Goal: Transaction & Acquisition: Purchase product/service

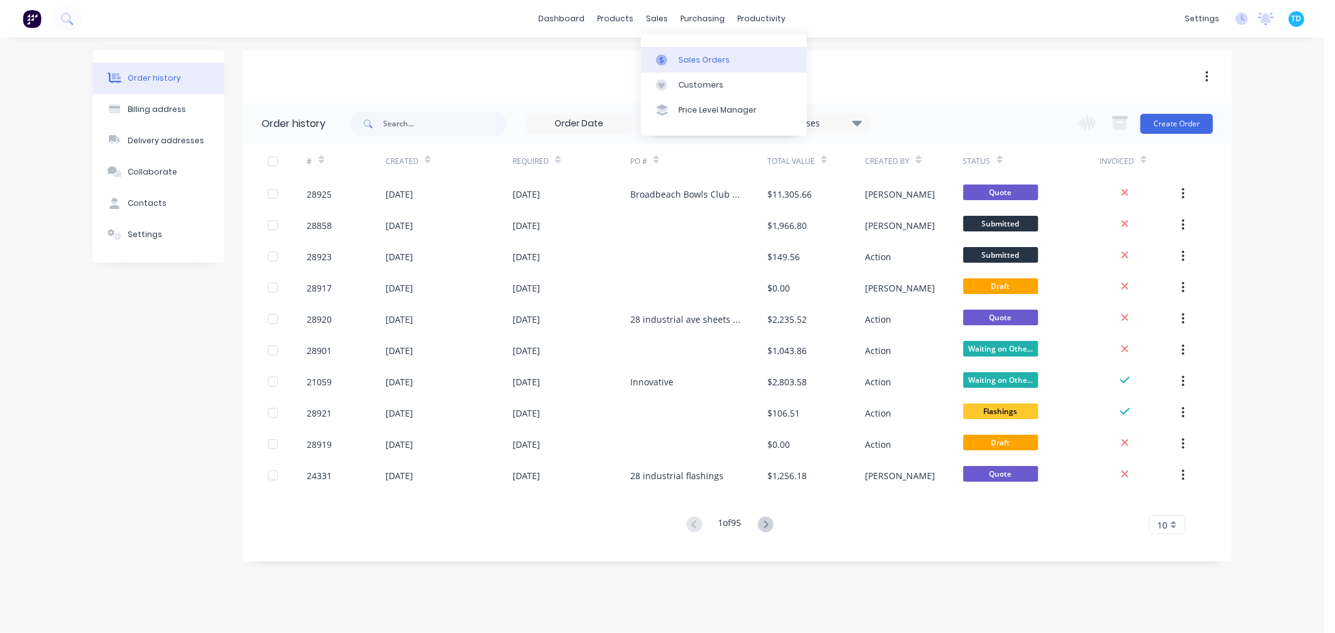
click at [668, 58] on div at bounding box center [665, 59] width 19 height 11
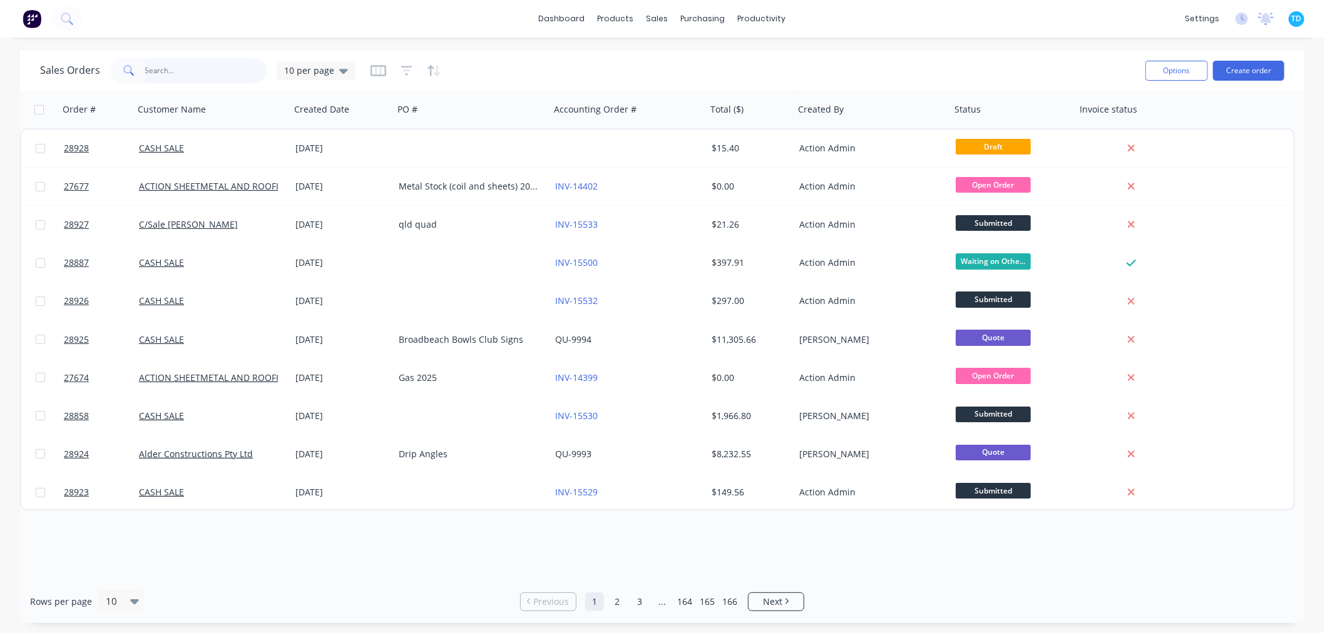
click at [161, 72] on input "text" at bounding box center [206, 70] width 122 height 25
type input "tbuild"
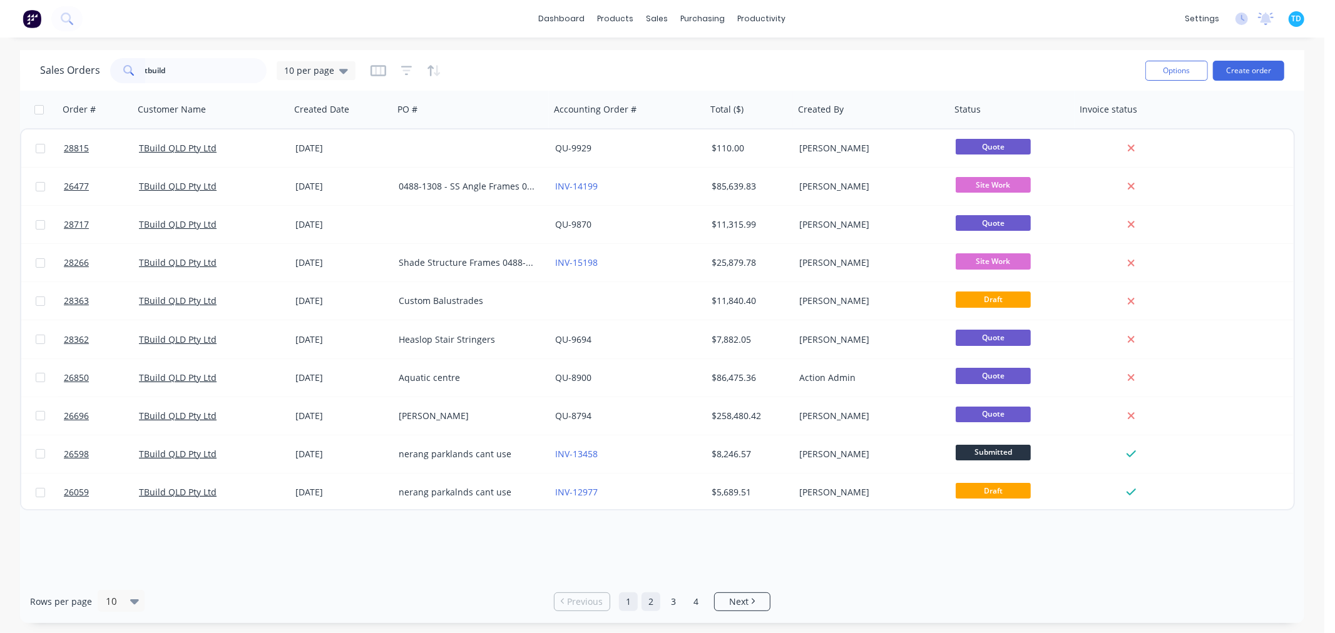
click at [645, 603] on link "2" at bounding box center [651, 602] width 19 height 19
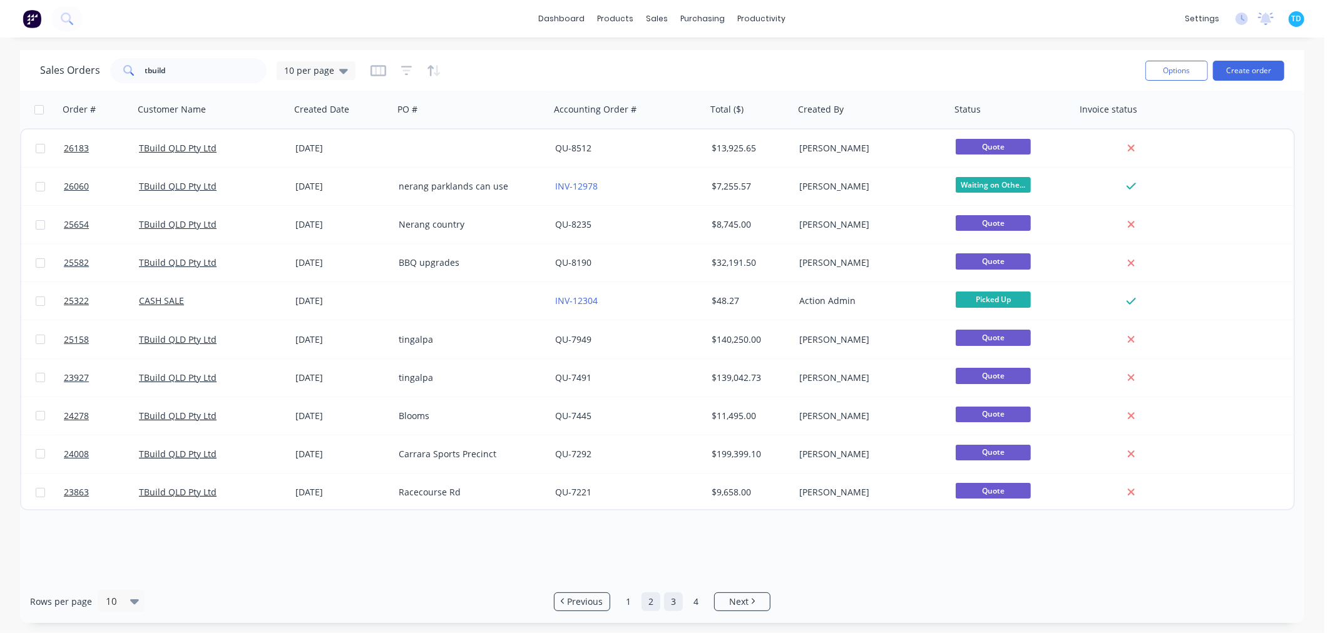
click at [668, 605] on link "3" at bounding box center [673, 602] width 19 height 19
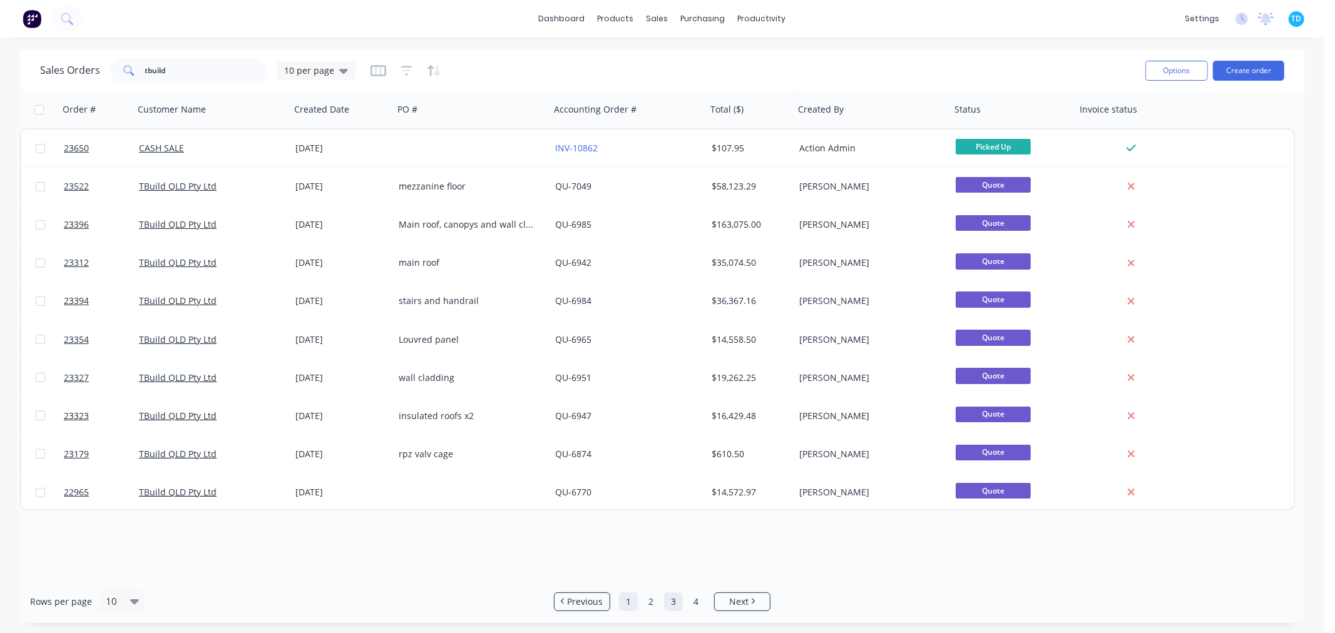
click at [628, 607] on link "1" at bounding box center [628, 602] width 19 height 19
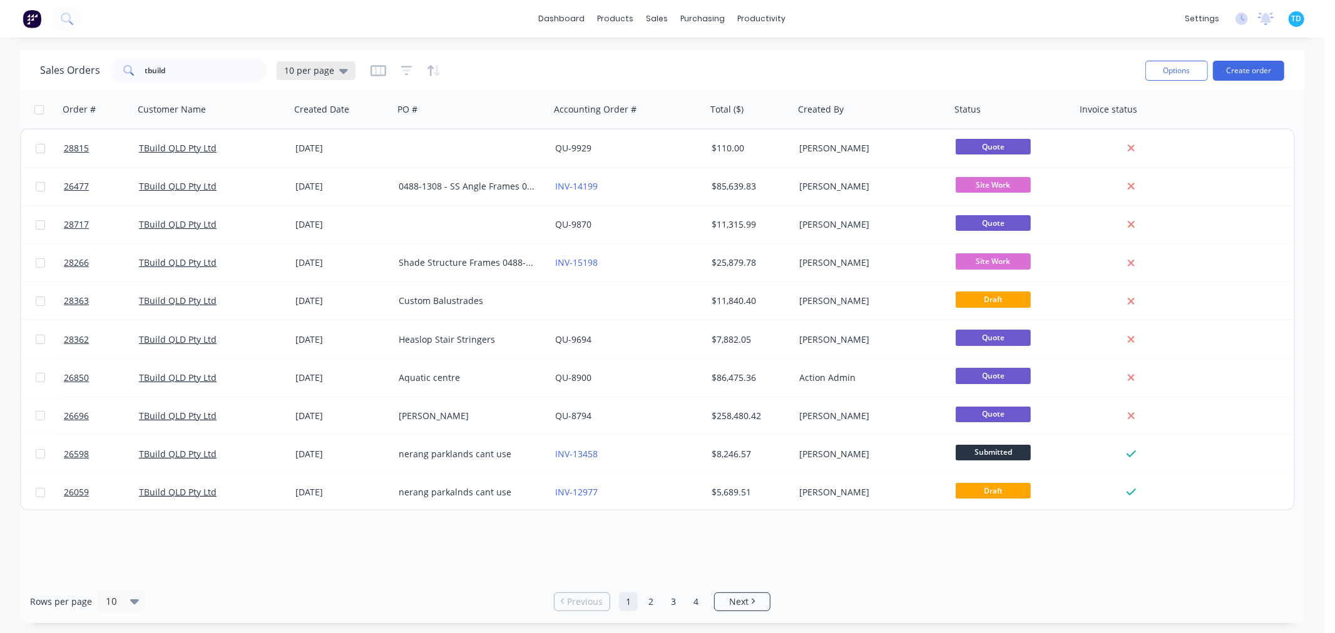
click at [342, 72] on icon at bounding box center [343, 71] width 9 height 14
click at [322, 230] on button "Archive" at bounding box center [351, 227] width 143 height 14
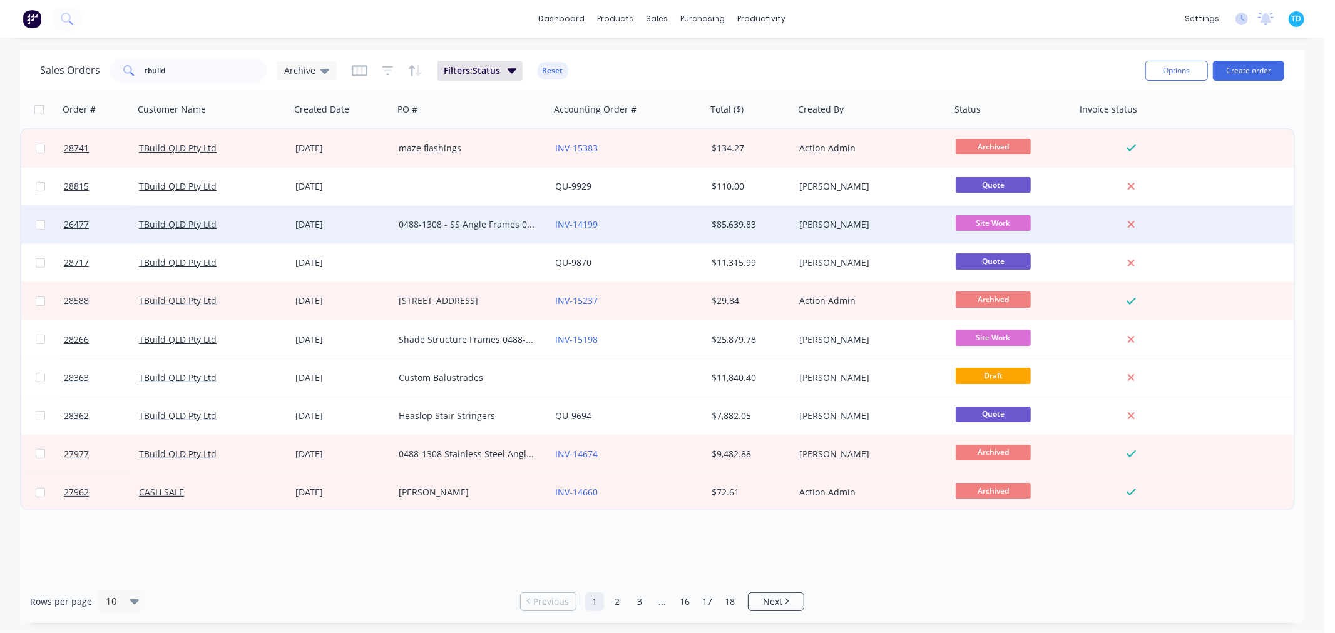
click at [483, 230] on div "0488-1308 - SS Angle Frames 0488-1338 - Handrails" at bounding box center [468, 224] width 139 height 13
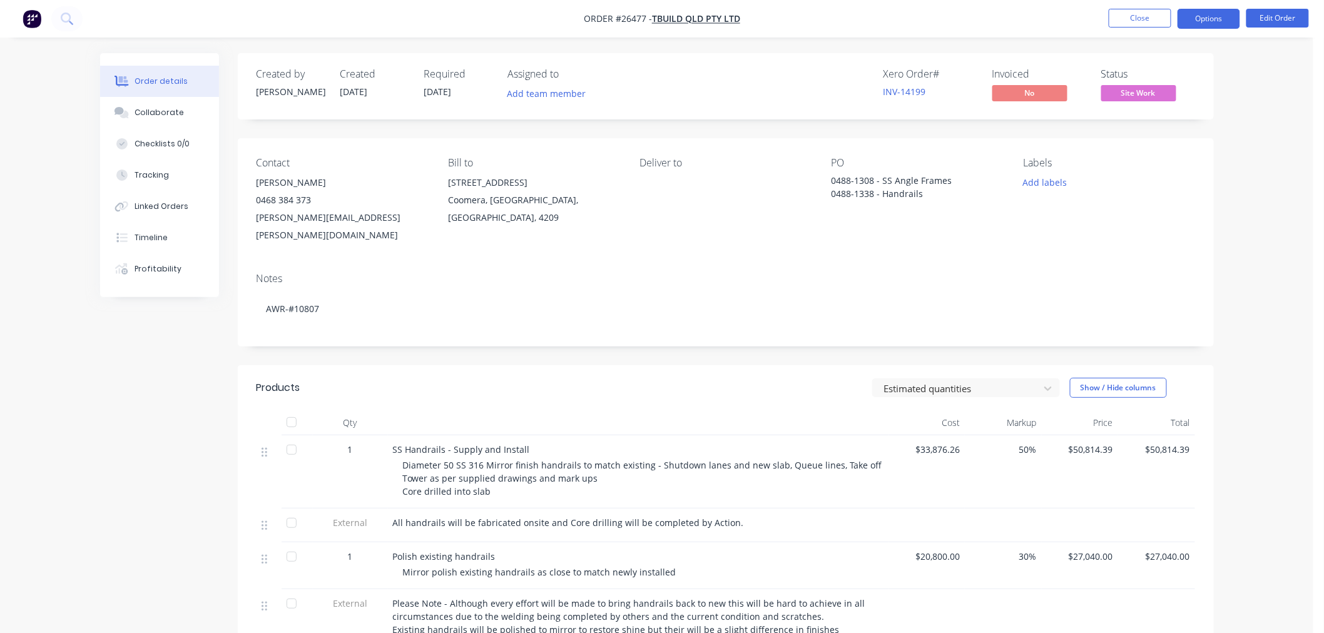
click at [1209, 21] on button "Options" at bounding box center [1209, 19] width 63 height 20
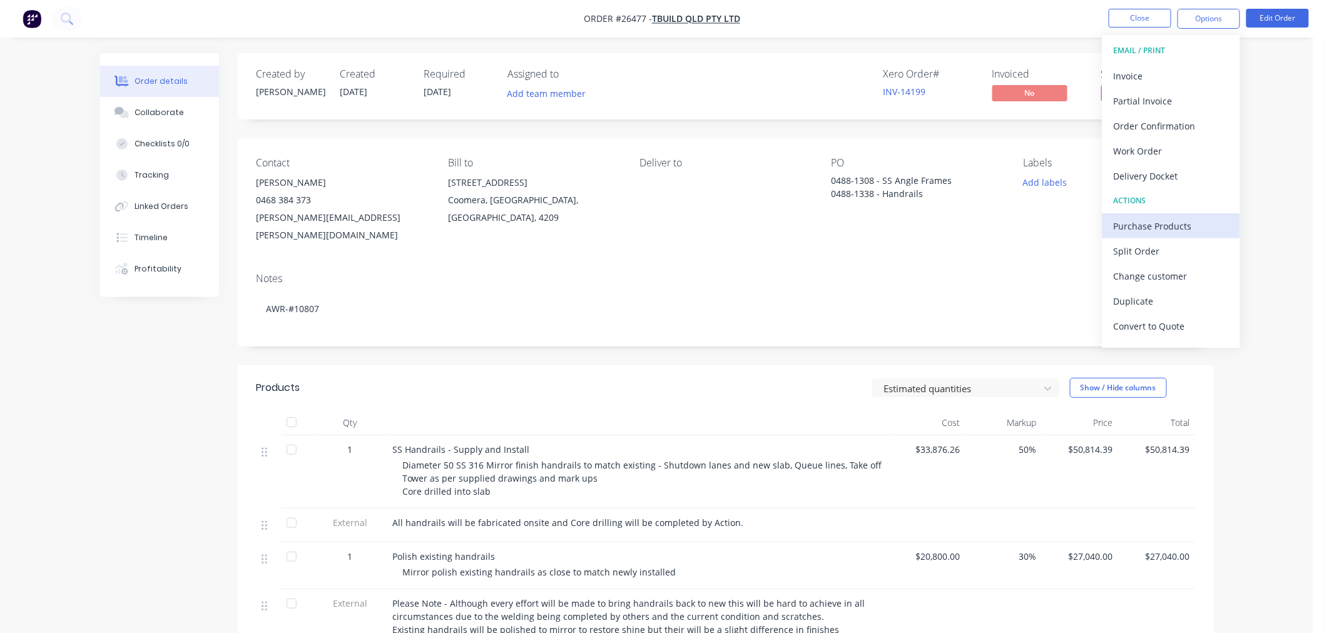
click at [1163, 225] on div "Purchase Products" at bounding box center [1171, 226] width 115 height 18
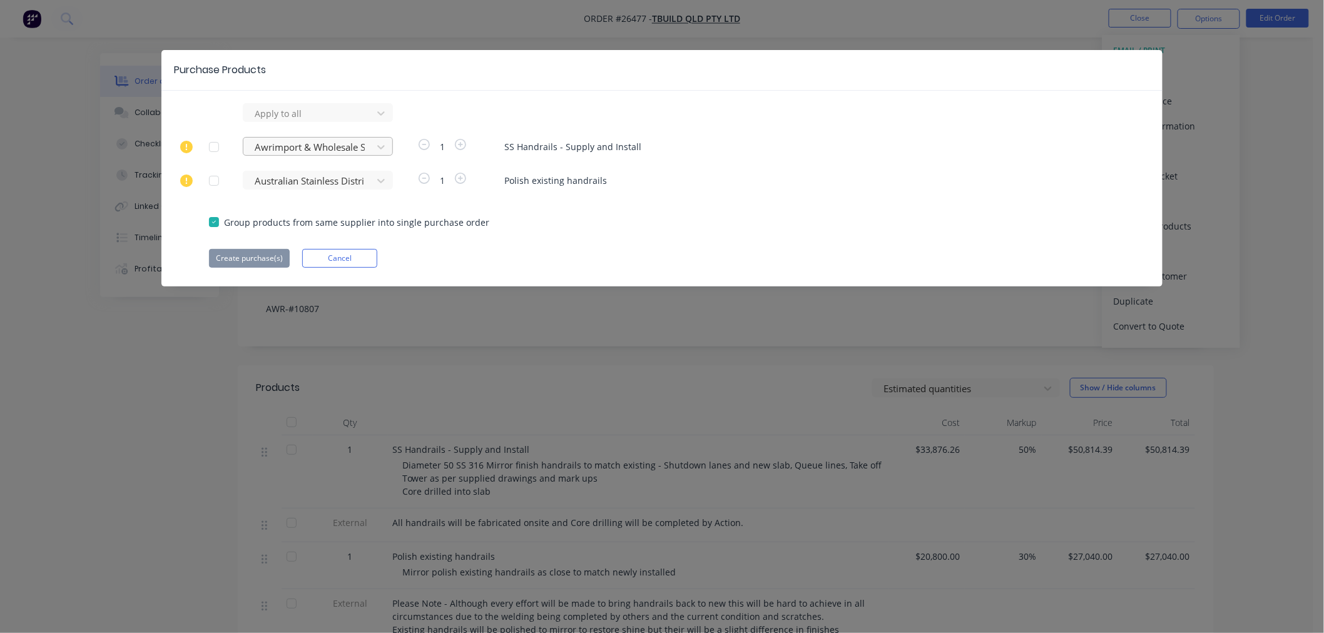
click at [366, 141] on div at bounding box center [309, 148] width 113 height 16
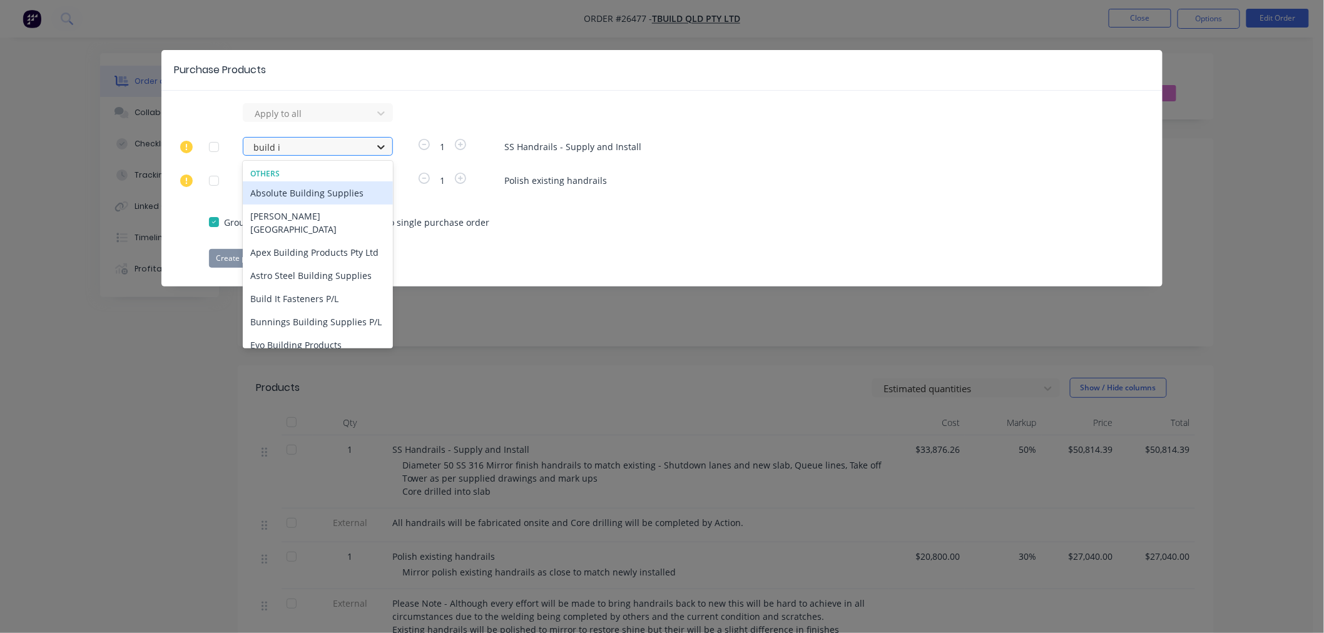
type input "build it"
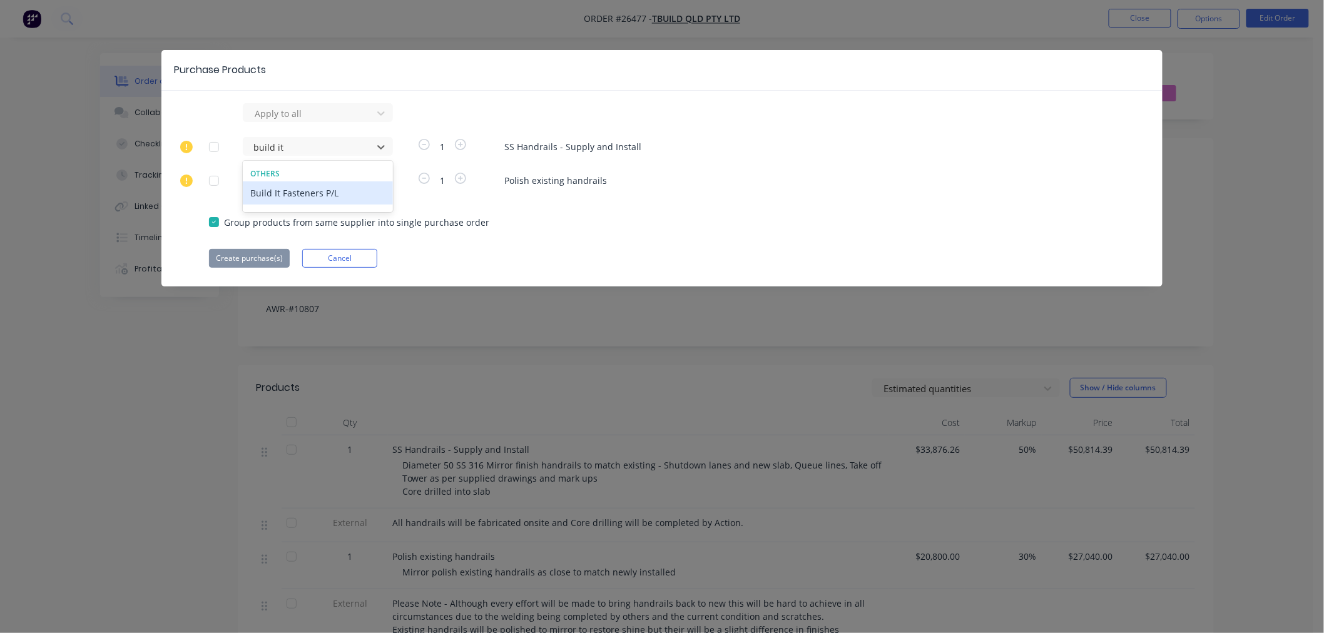
click at [358, 199] on div "Build It Fasteners P/L" at bounding box center [318, 193] width 150 height 23
click at [257, 259] on button "Create purchase(s)" at bounding box center [249, 258] width 81 height 19
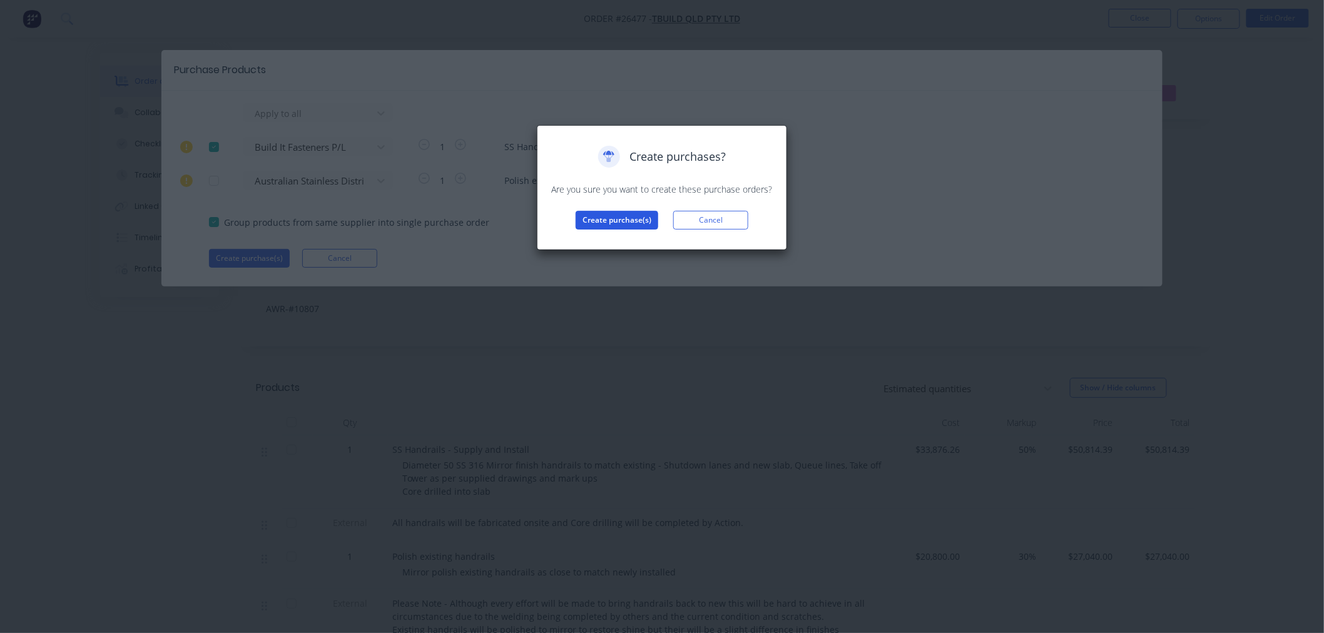
click at [635, 220] on button "Create purchase(s)" at bounding box center [617, 220] width 83 height 19
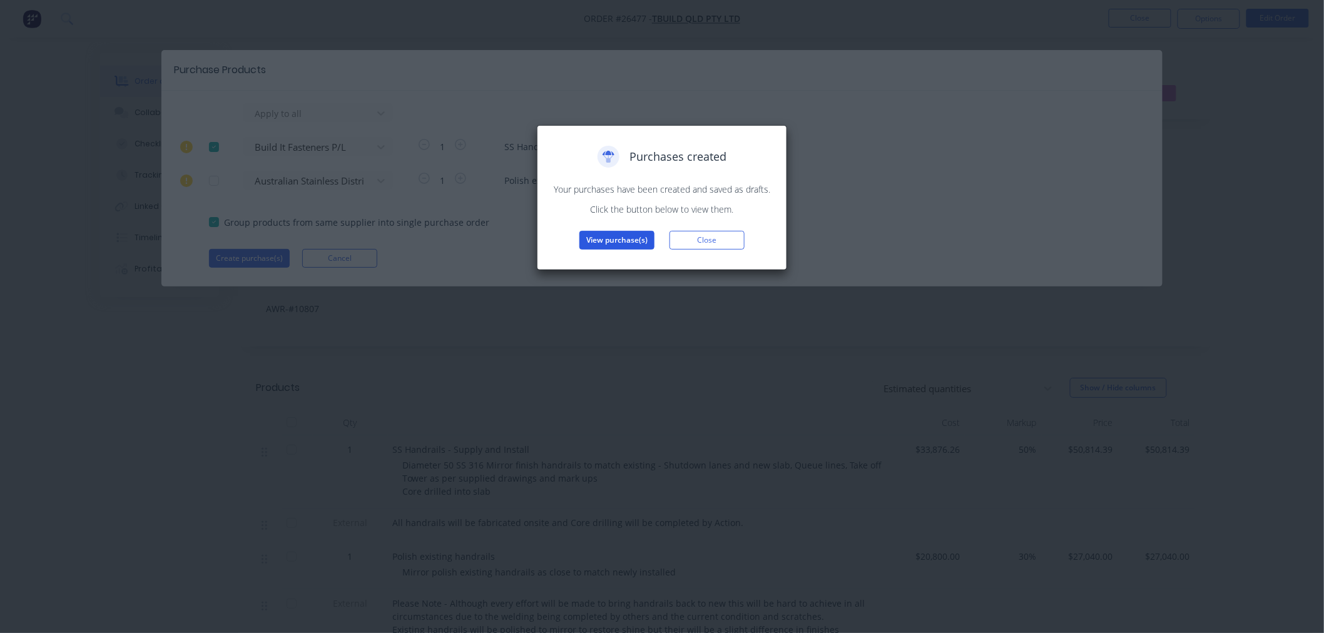
click at [614, 238] on button "View purchase(s)" at bounding box center [617, 240] width 75 height 19
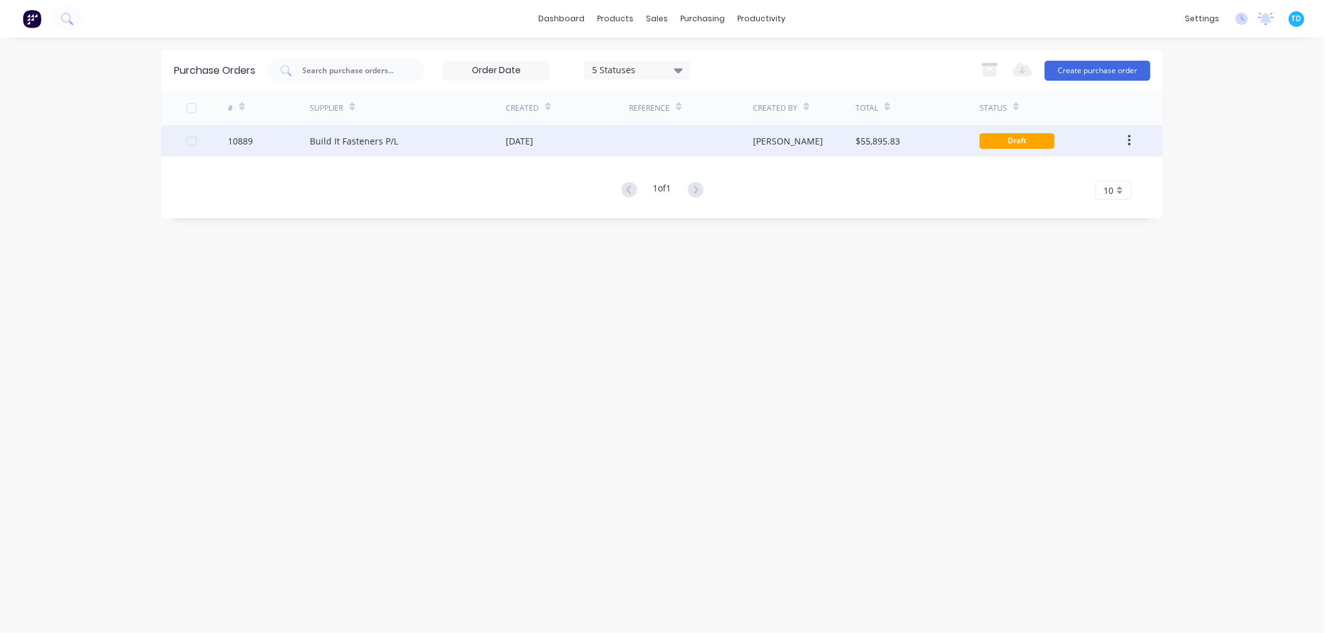
click at [385, 130] on div "Build It Fasteners P/L" at bounding box center [408, 140] width 196 height 31
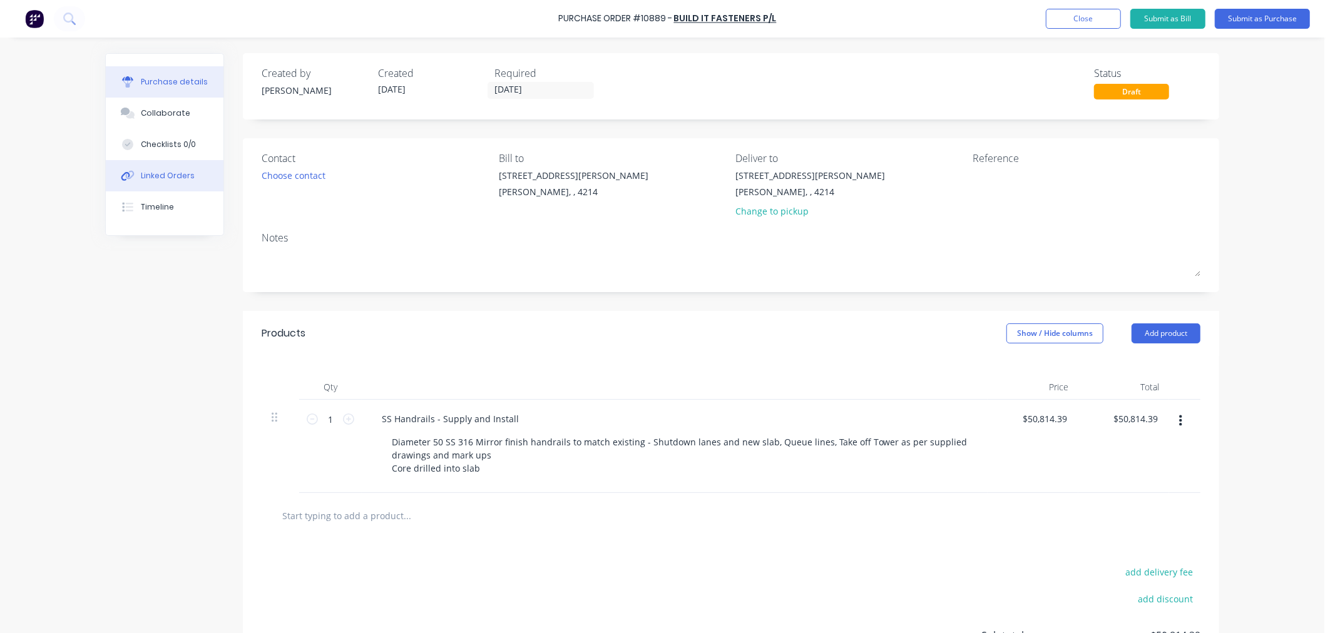
click at [171, 171] on div "Linked Orders" at bounding box center [168, 175] width 54 height 11
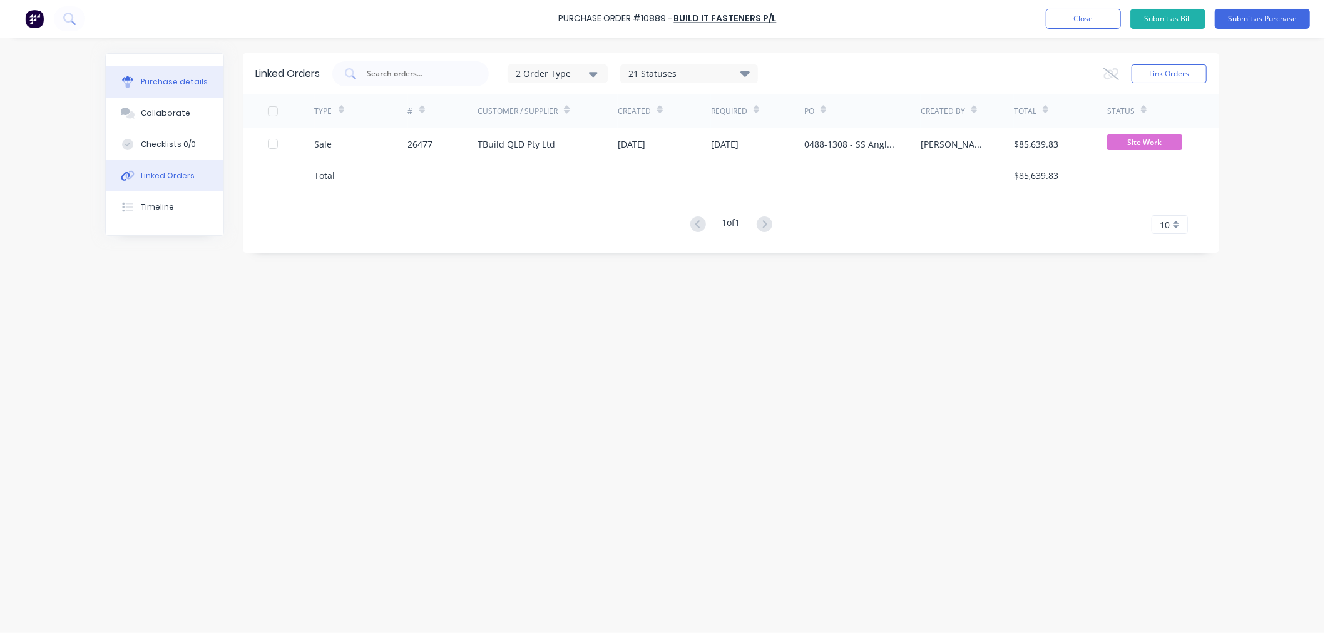
click at [167, 82] on div "Purchase details" at bounding box center [174, 81] width 67 height 11
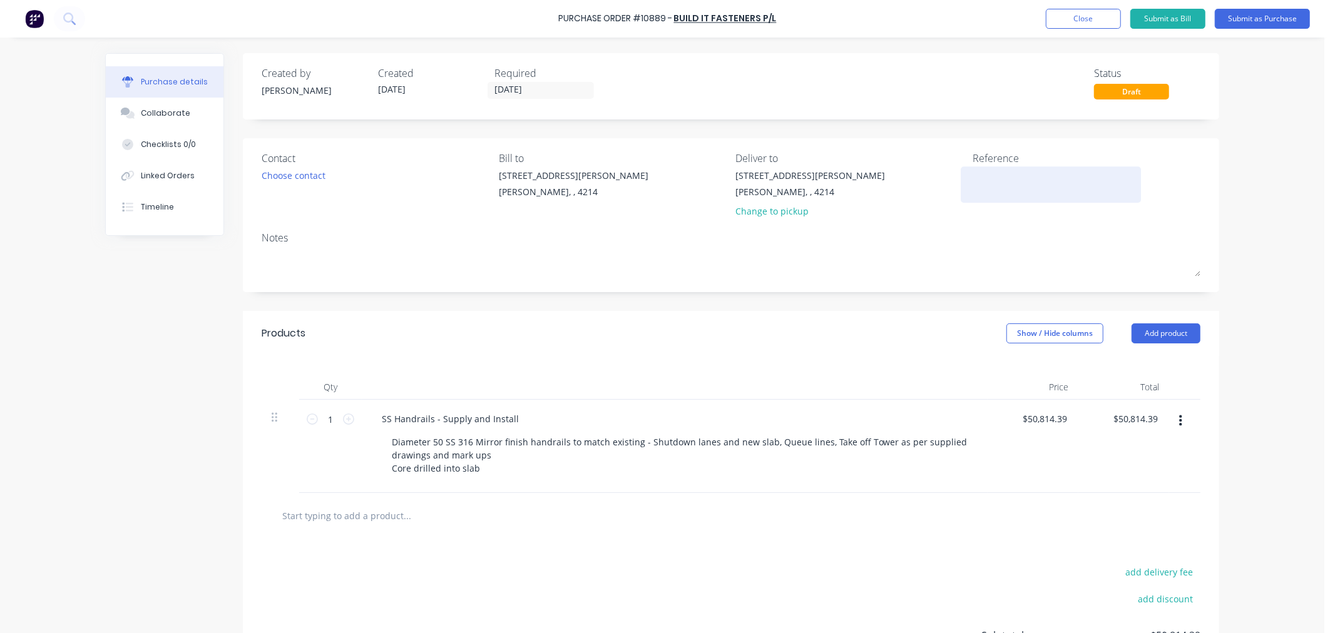
click at [1006, 182] on textarea at bounding box center [1051, 183] width 156 height 28
type textarea "2647"
type textarea "x"
type textarea "26477"
type textarea "x"
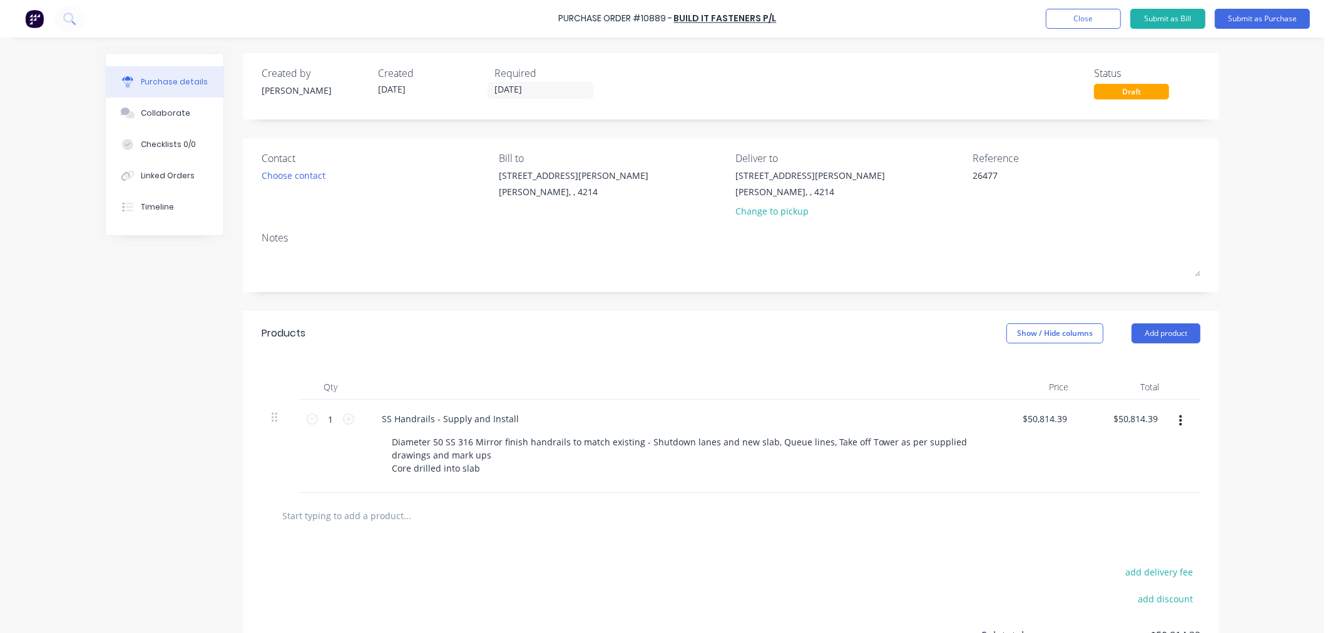
type textarea "26477"
click at [956, 243] on div "Notes" at bounding box center [731, 237] width 939 height 15
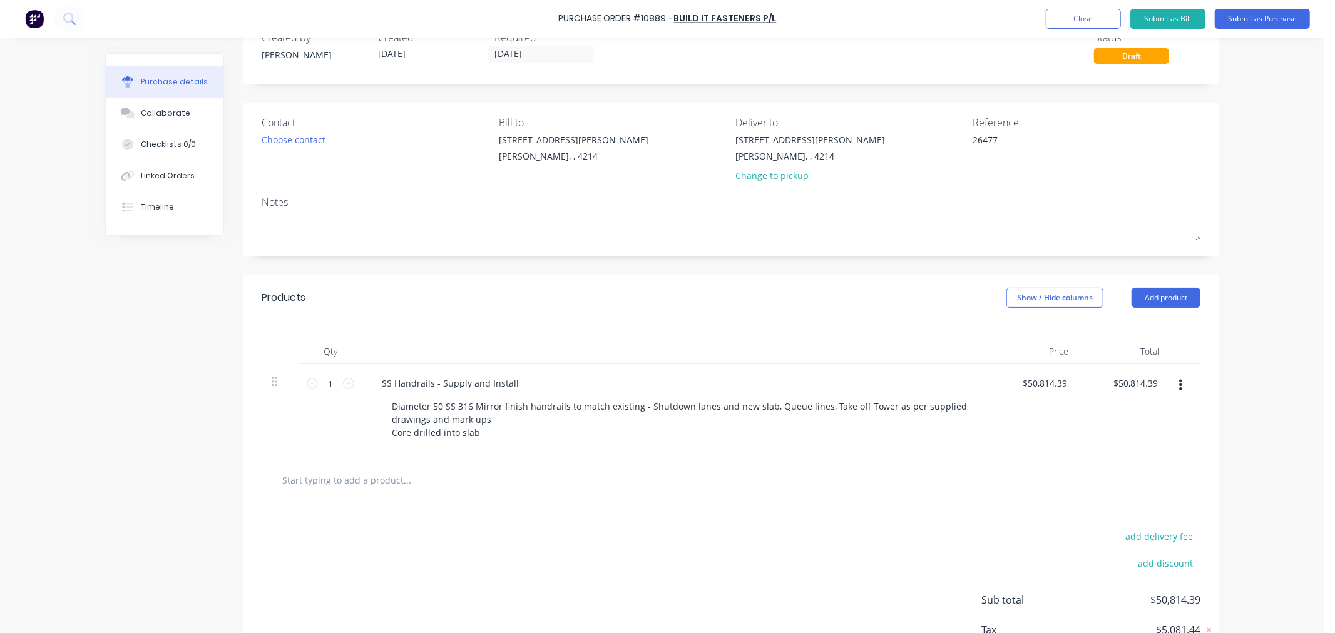
scroll to position [69, 0]
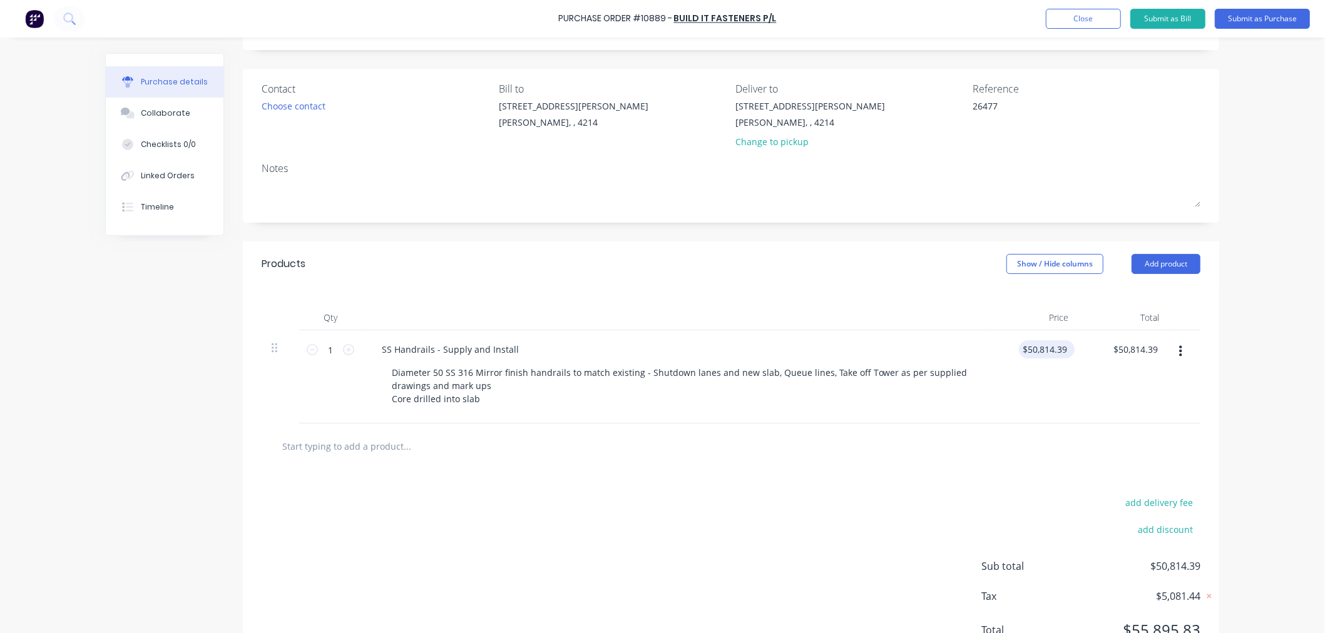
drag, startPoint x: 1066, startPoint y: 348, endPoint x: 1046, endPoint y: 352, distance: 19.9
click at [1046, 352] on div "$50,814.39 $50,814.39" at bounding box center [1047, 349] width 56 height 18
click at [1066, 349] on div "$50,814.39 $50,814.39" at bounding box center [1047, 349] width 56 height 18
type textarea "x"
click at [1061, 349] on input "50814.39" at bounding box center [1044, 349] width 51 height 18
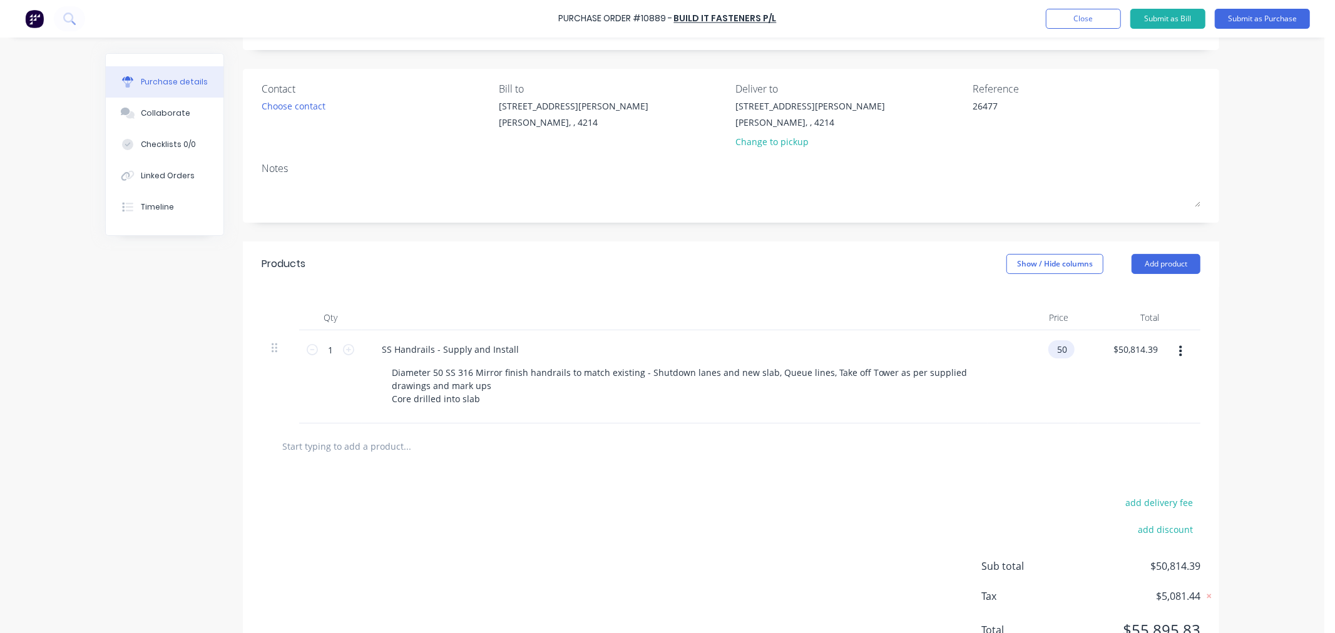
type input "5"
type input "0"
type textarea "x"
type input "$0.00"
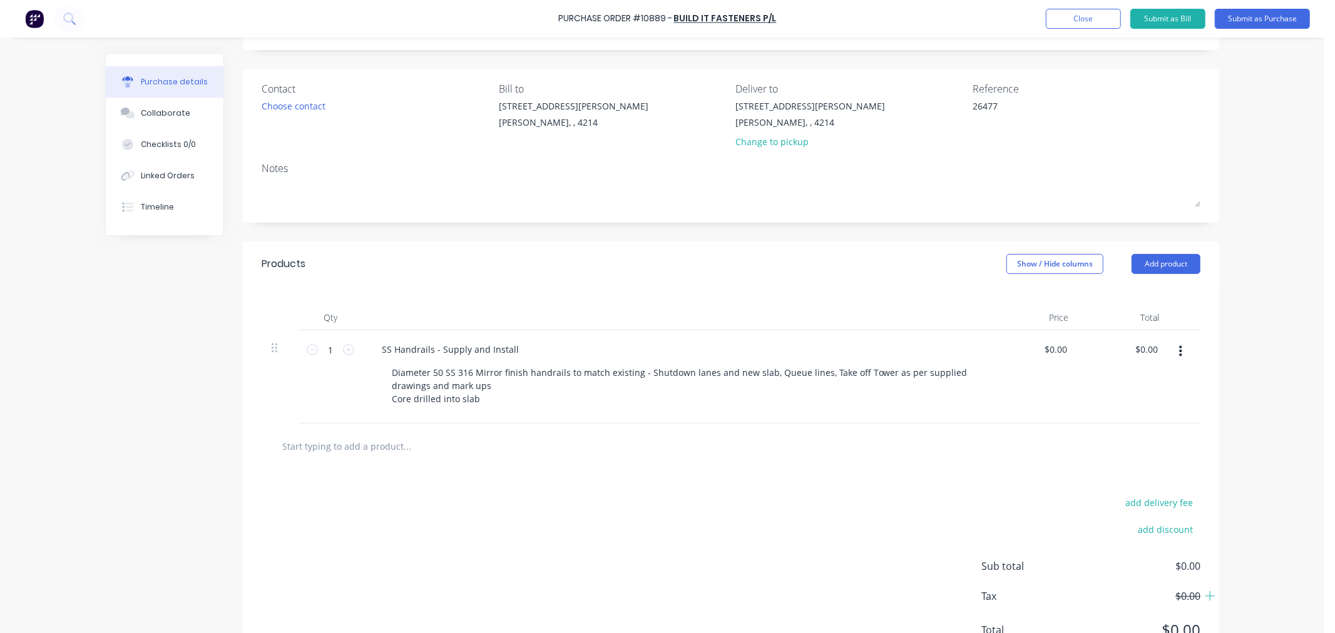
click at [692, 496] on div "add delivery fee add discount Sub total $0.00 Tax $0.00 Total $0.00" at bounding box center [731, 572] width 976 height 206
type textarea "x"
drag, startPoint x: 511, startPoint y: 347, endPoint x: 344, endPoint y: 349, distance: 167.1
click at [344, 349] on div "1 1 SS Handrails - Supply and Install Diameter 50 SS 316 Mirror finish handrail…" at bounding box center [731, 376] width 939 height 93
click at [376, 351] on div "screw Bolts" at bounding box center [406, 349] width 68 height 18
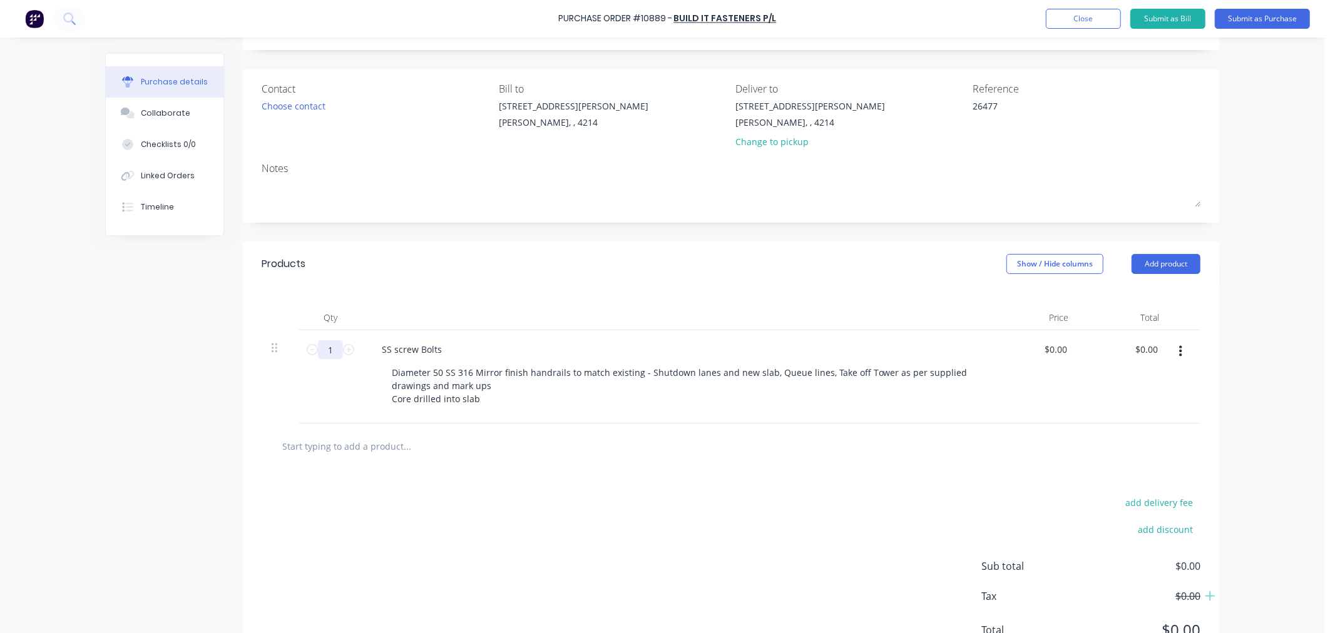
click at [329, 350] on input "1" at bounding box center [330, 349] width 25 height 19
type textarea "x"
type input "5"
type textarea "x"
type input "50"
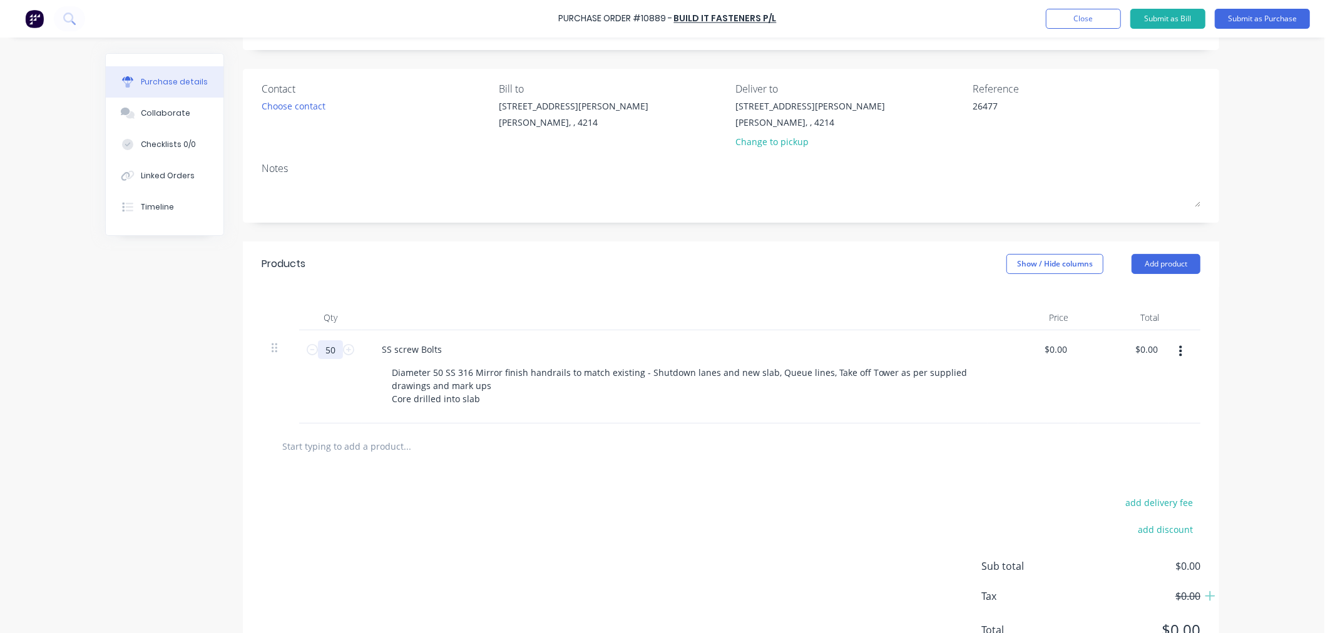
type textarea "x"
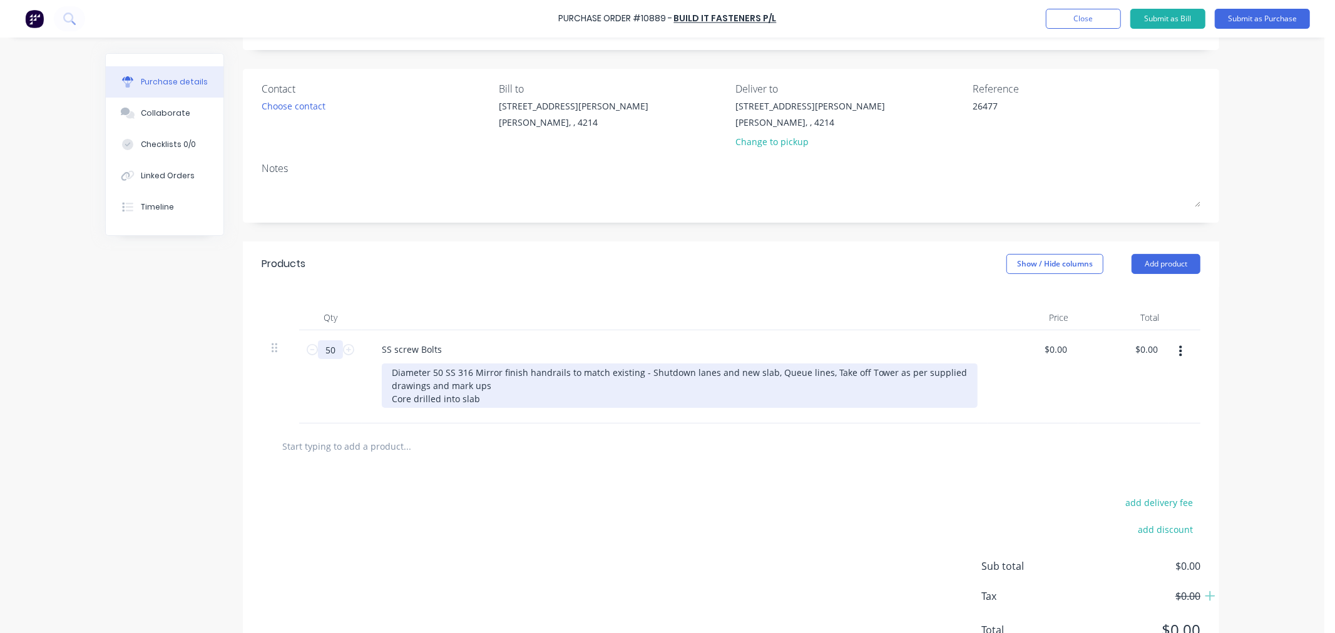
type input "50"
type textarea "x"
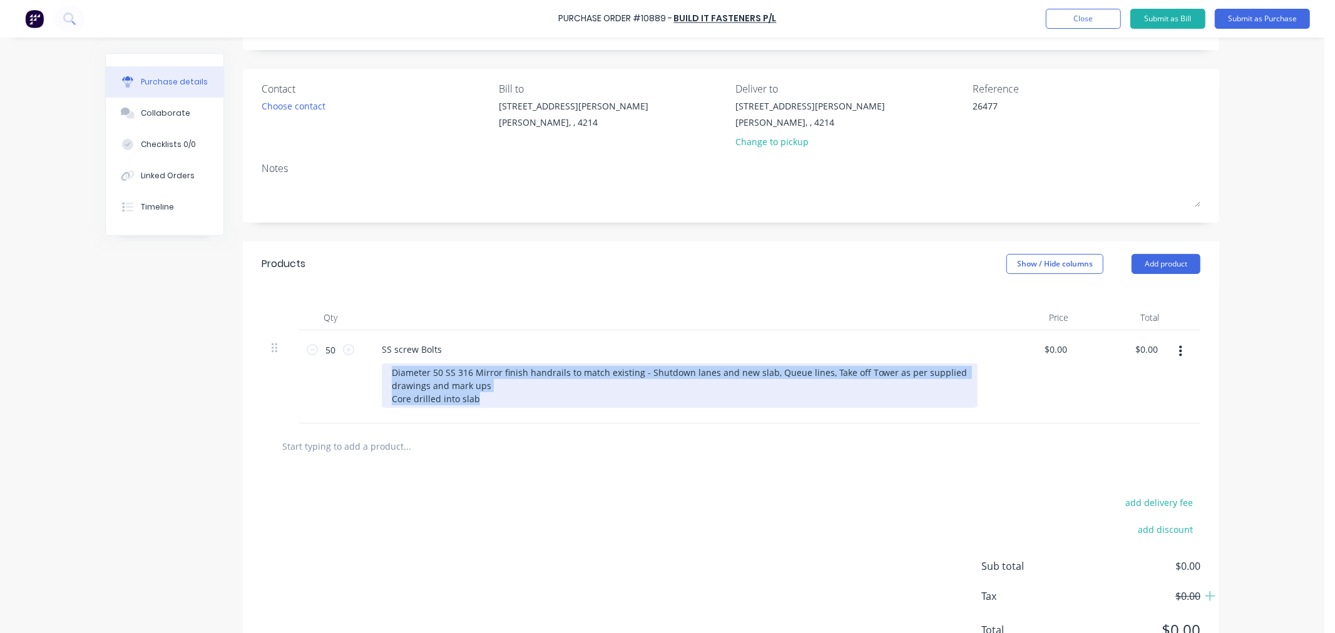
drag, startPoint x: 387, startPoint y: 374, endPoint x: 558, endPoint y: 405, distance: 173.7
click at [557, 405] on div "Diameter 50 SS 316 Mirror finish handrails to match existing - Shutdown lanes a…" at bounding box center [680, 386] width 596 height 44
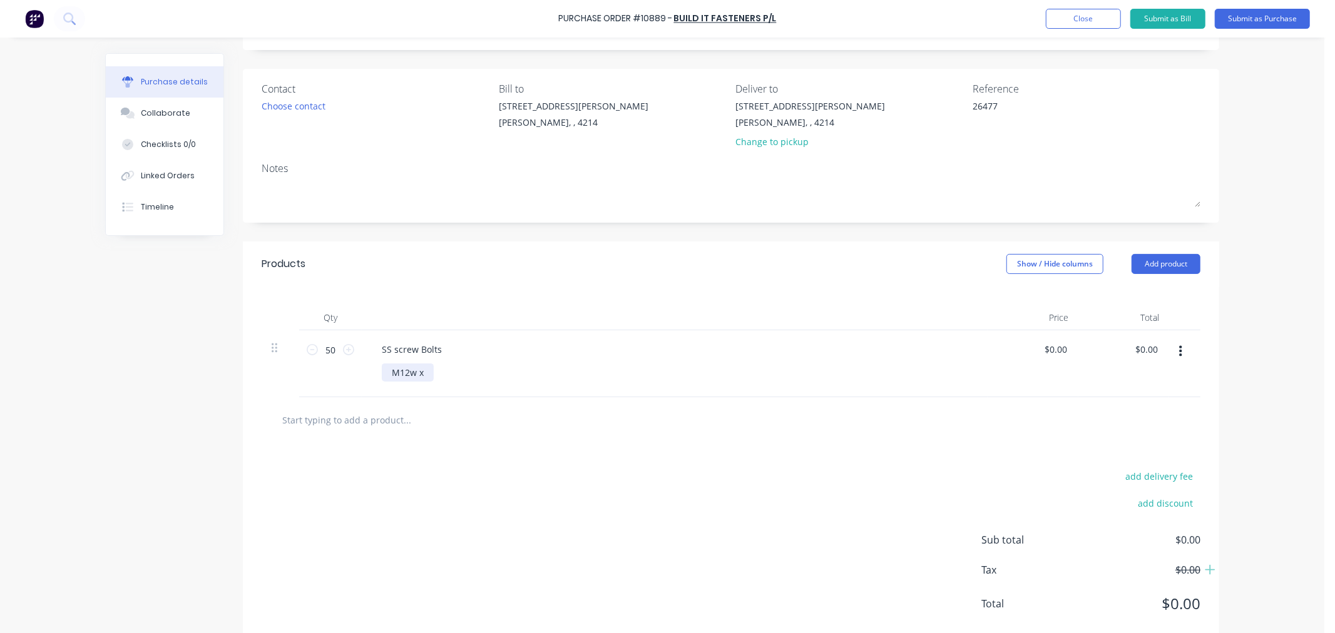
click at [412, 373] on div "M12w x" at bounding box center [408, 373] width 52 height 18
click at [418, 371] on div "M12 x" at bounding box center [404, 373] width 45 height 18
click at [438, 432] on input "text" at bounding box center [407, 419] width 250 height 25
click at [1170, 270] on button "Add product" at bounding box center [1166, 264] width 69 height 20
click at [929, 371] on div "M12 x 75mm" at bounding box center [680, 373] width 596 height 18
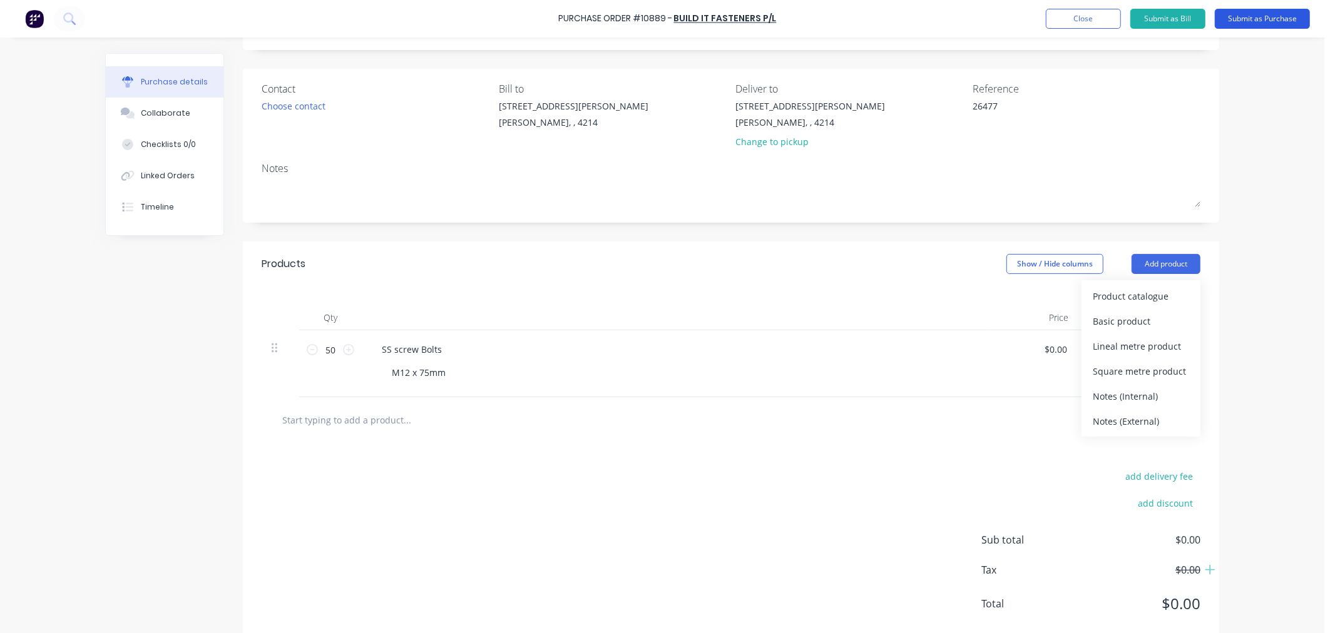
click at [1271, 14] on button "Submit as Purchase" at bounding box center [1262, 19] width 95 height 20
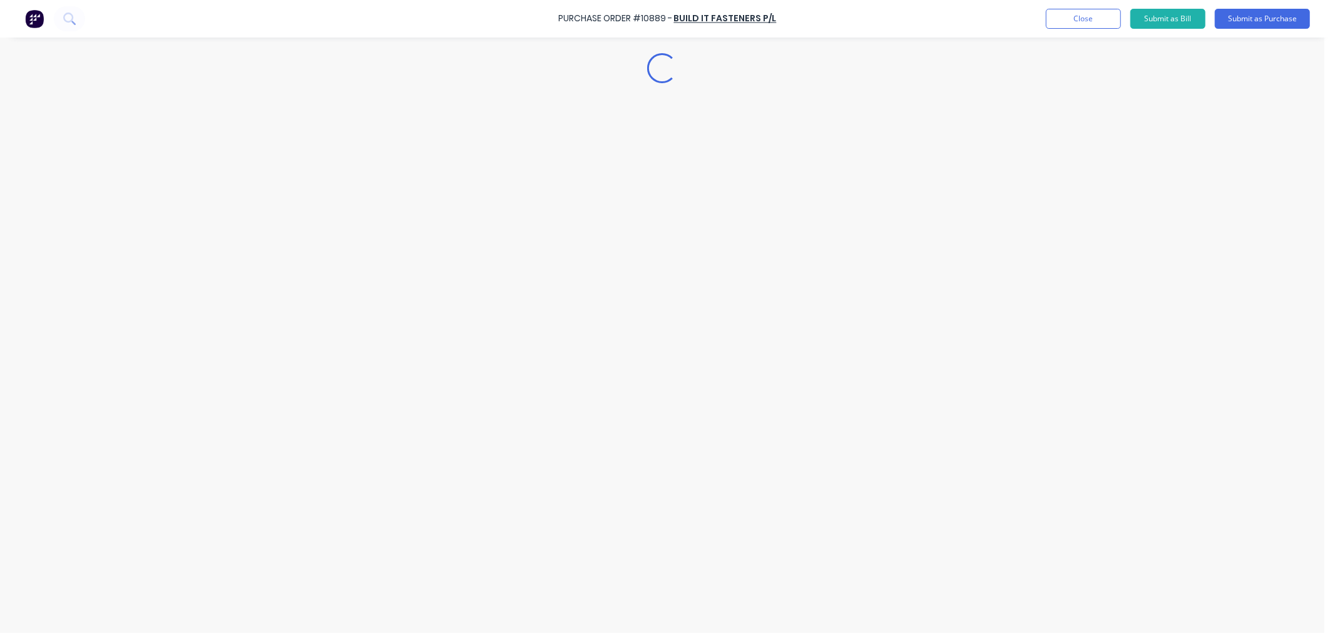
scroll to position [0, 0]
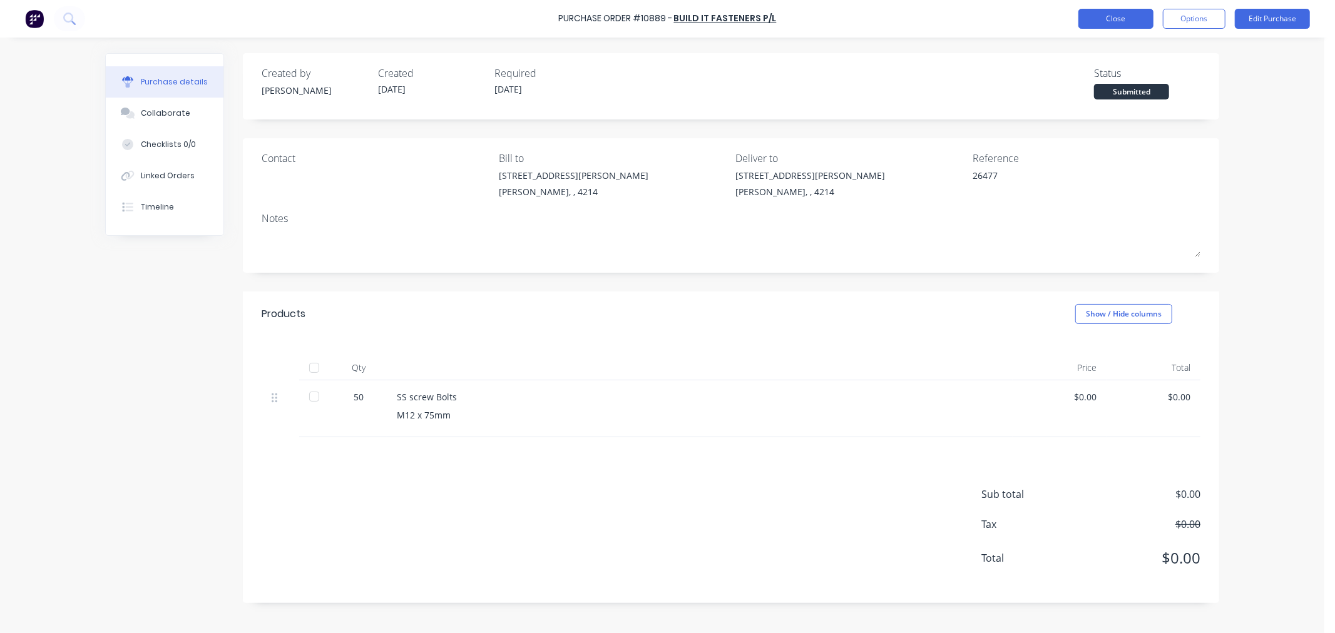
click at [1117, 28] on button "Close" at bounding box center [1115, 19] width 75 height 20
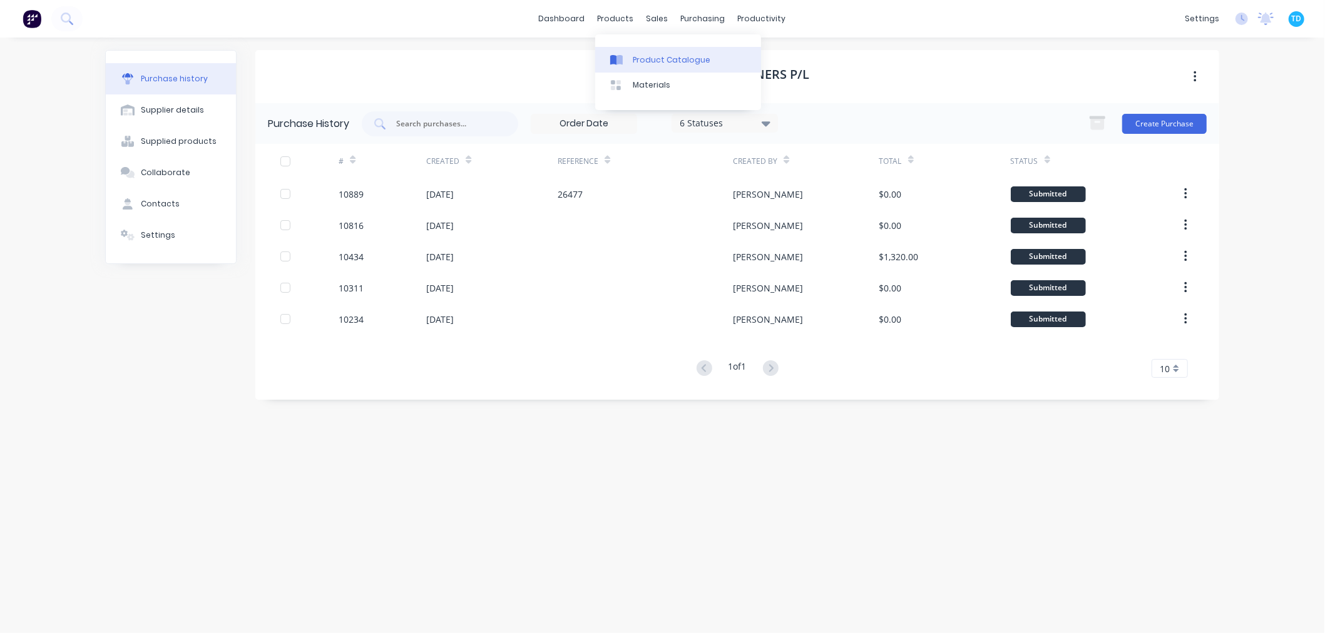
click at [641, 57] on div "Product Catalogue" at bounding box center [672, 59] width 78 height 11
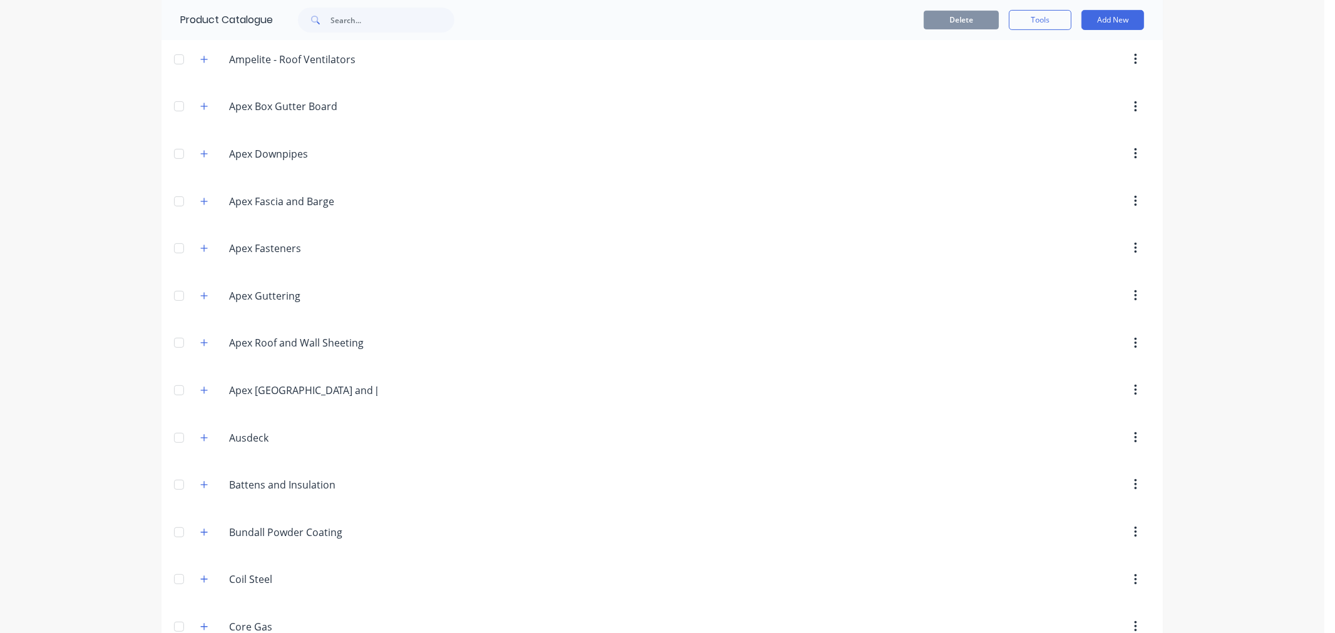
scroll to position [417, 0]
click at [203, 396] on button "button" at bounding box center [205, 394] width 16 height 16
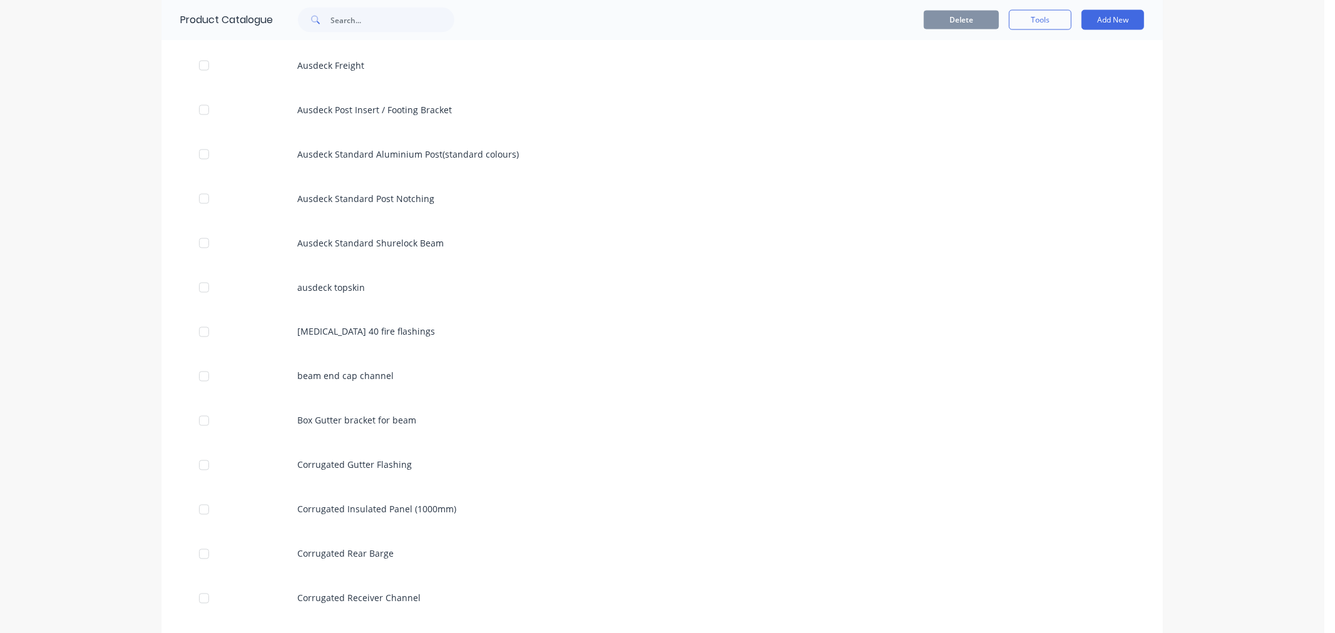
scroll to position [1669, 0]
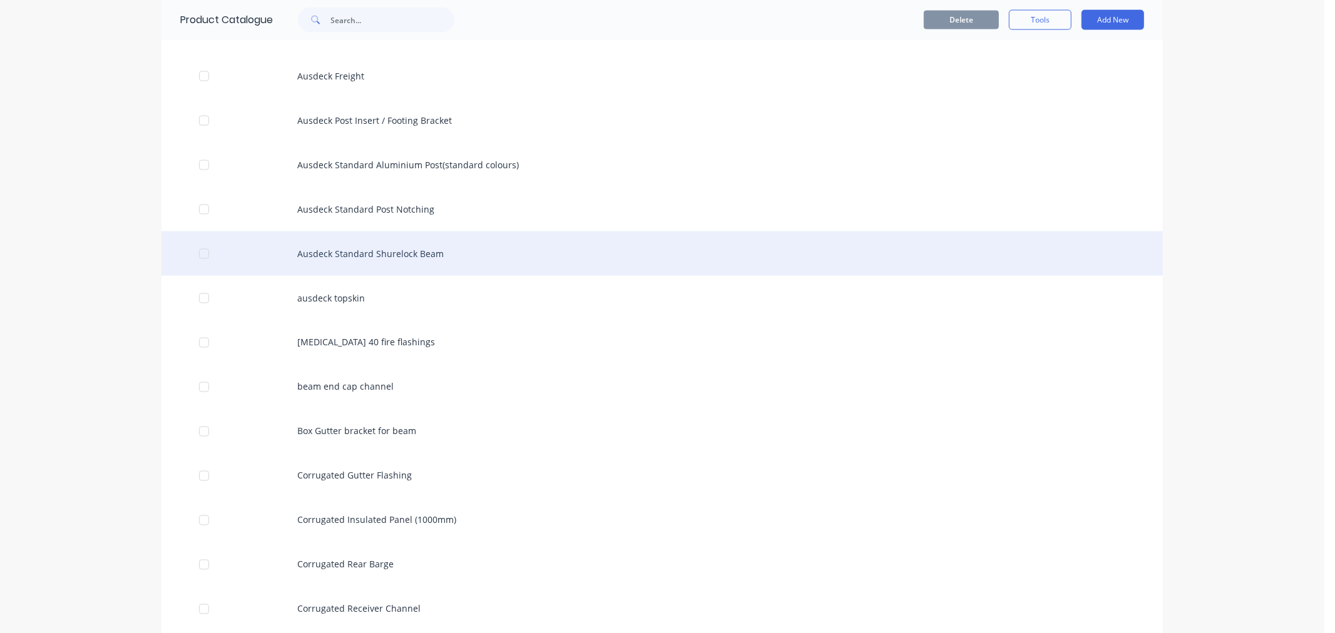
click at [390, 253] on div "Ausdeck Standard Shurelock Beam" at bounding box center [661, 254] width 1001 height 44
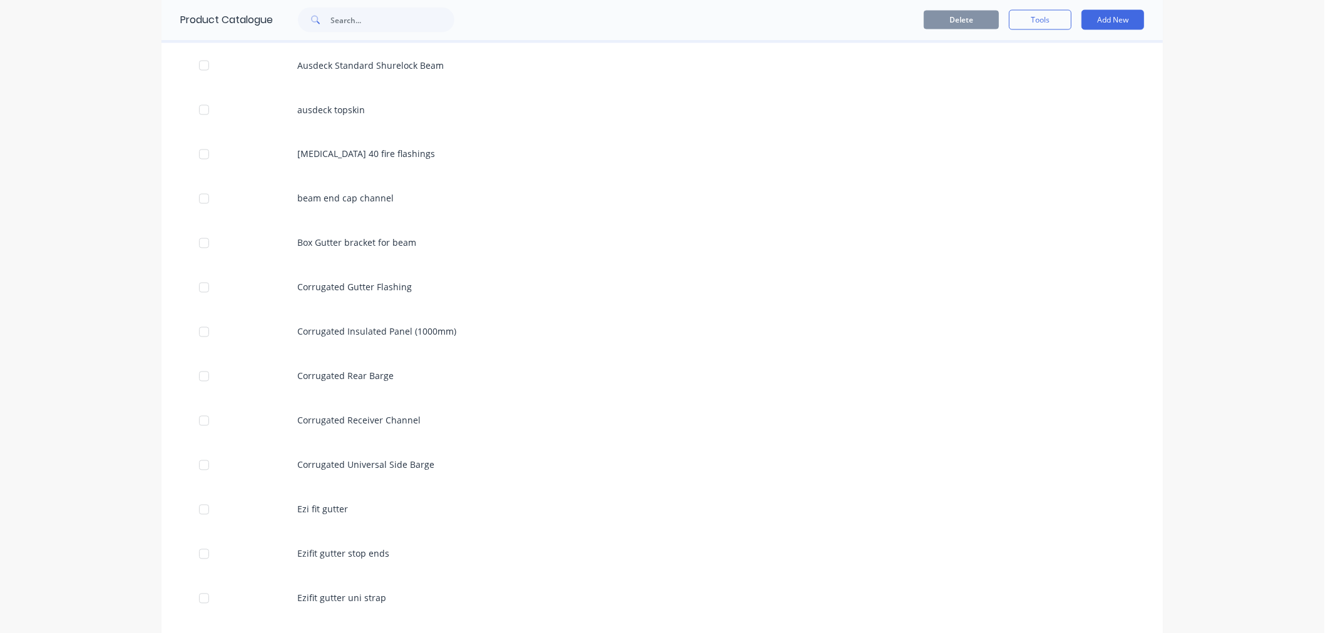
scroll to position [1878, 0]
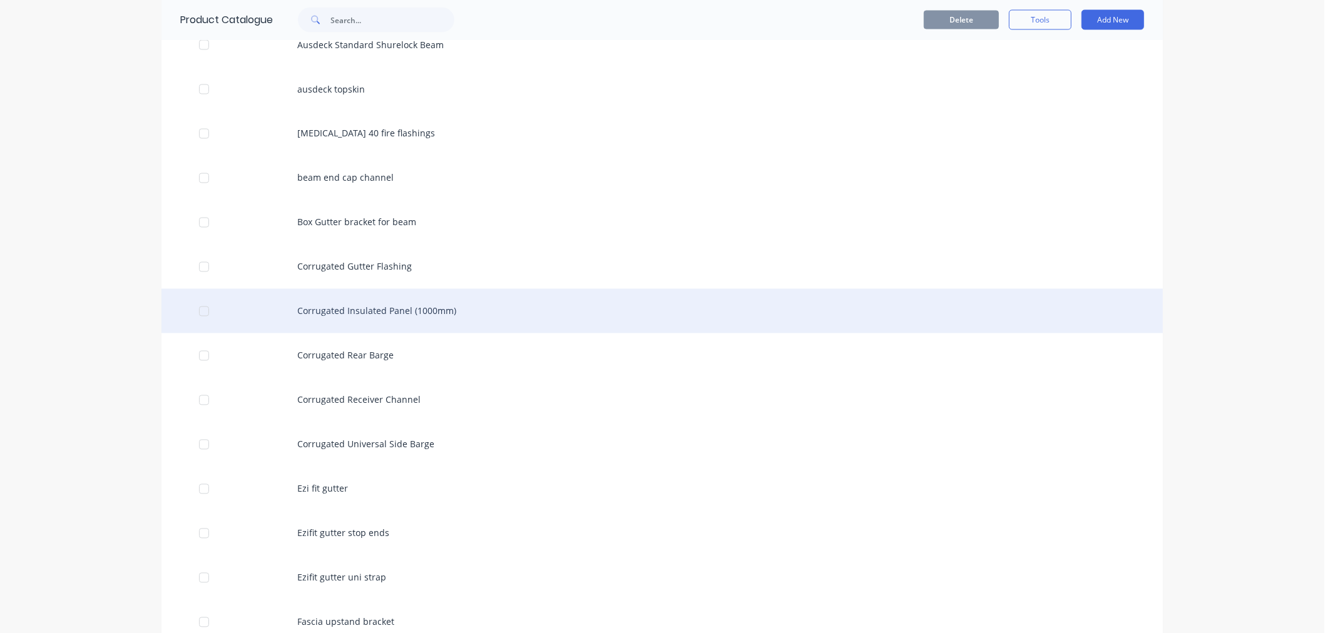
click at [422, 317] on div "Corrugated Insulated Panel (1000mm)" at bounding box center [661, 311] width 1001 height 44
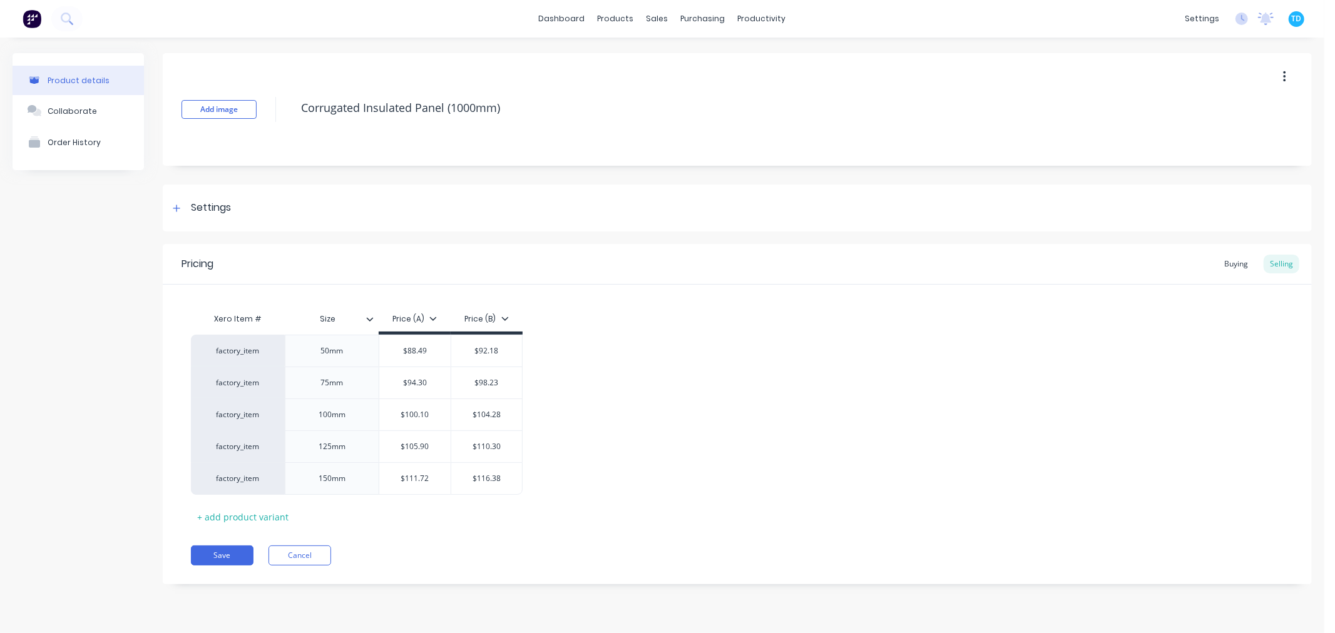
type textarea "x"
